Goal: Transaction & Acquisition: Download file/media

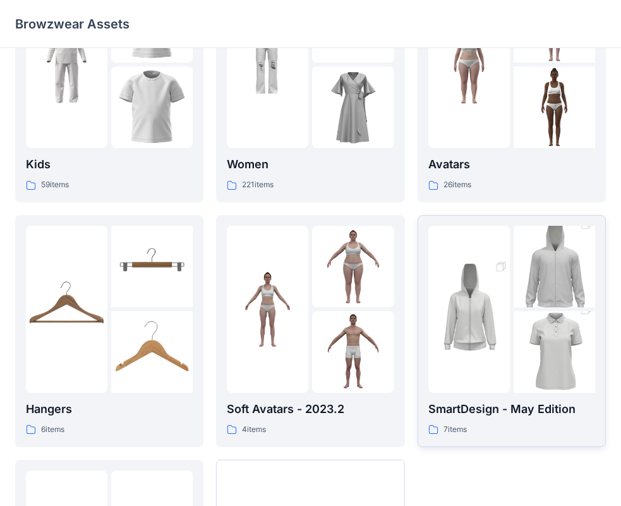
scroll to position [126, 0]
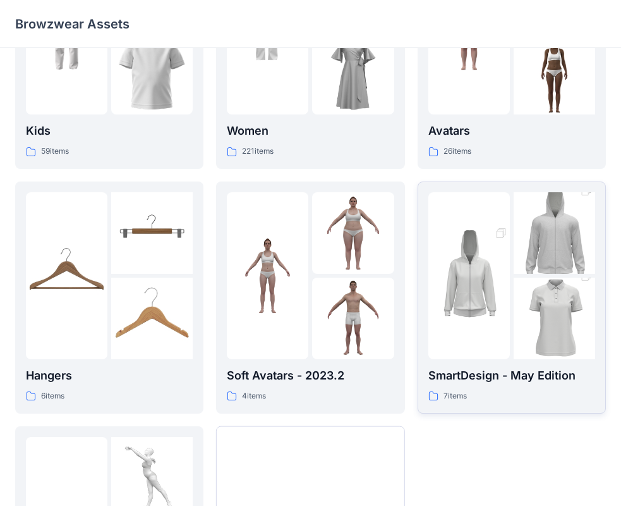
click at [516, 322] on img at bounding box center [555, 318] width 82 height 123
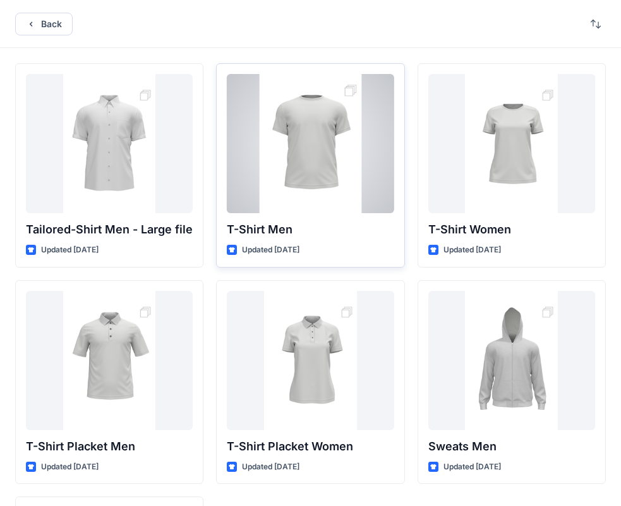
click at [299, 174] on div at bounding box center [310, 143] width 167 height 139
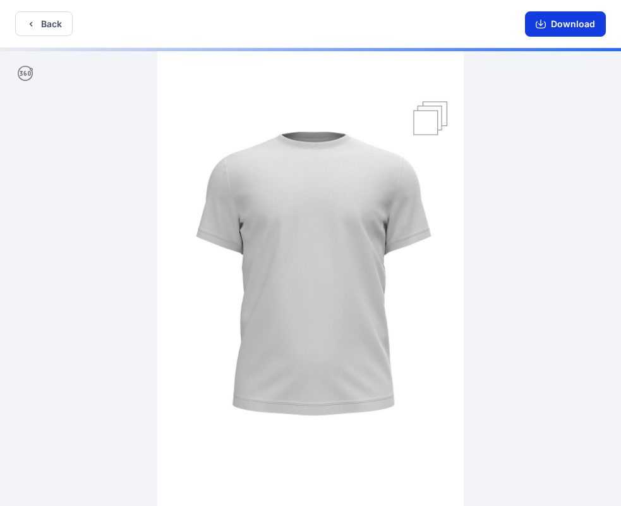
click at [569, 11] on button "Download" at bounding box center [565, 23] width 81 height 25
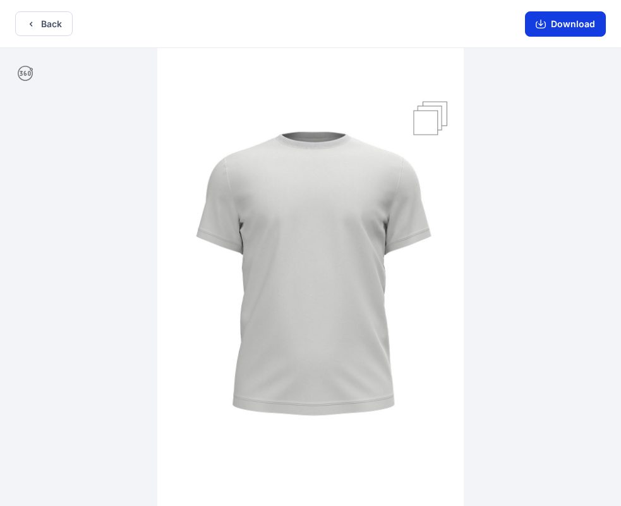
click at [569, 27] on button "Download" at bounding box center [565, 23] width 81 height 25
